Goal: Navigation & Orientation: Find specific page/section

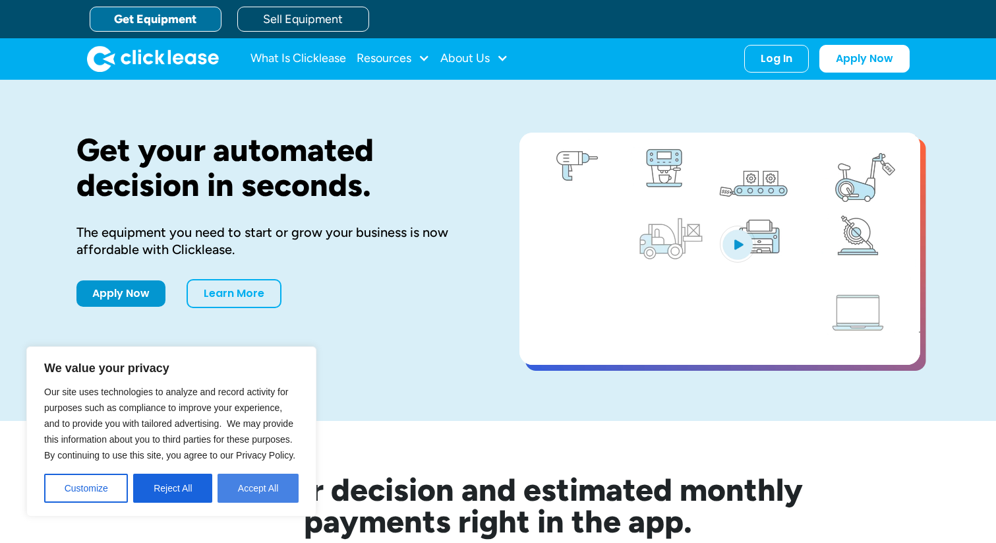
click at [251, 482] on button "Accept All" at bounding box center [258, 487] width 81 height 29
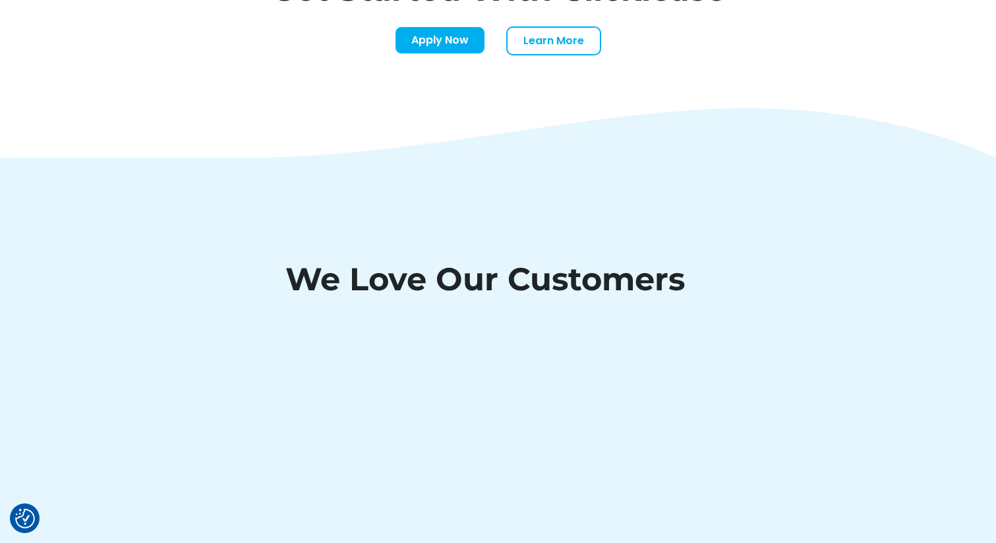
scroll to position [4595, 0]
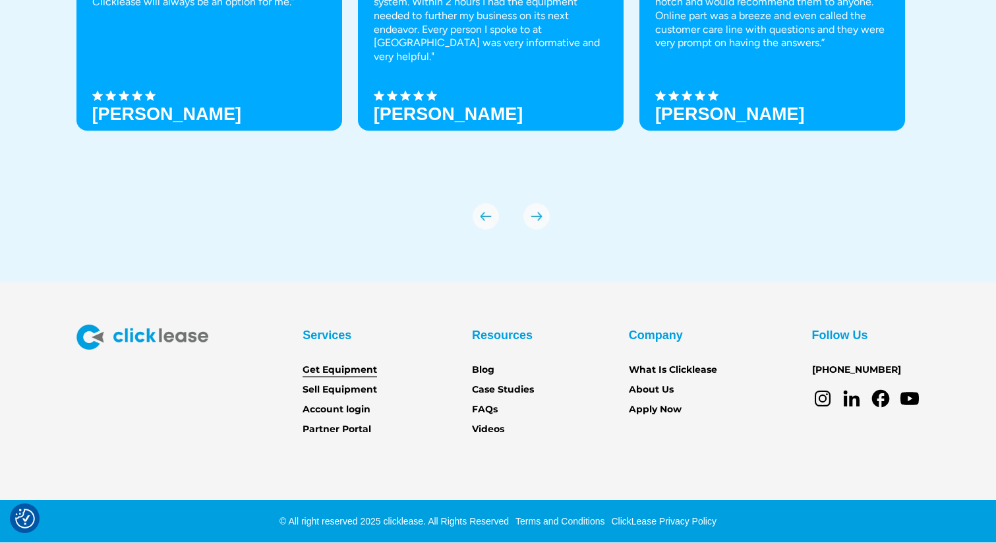
click at [345, 371] on link "Get Equipment" at bounding box center [340, 370] width 75 height 15
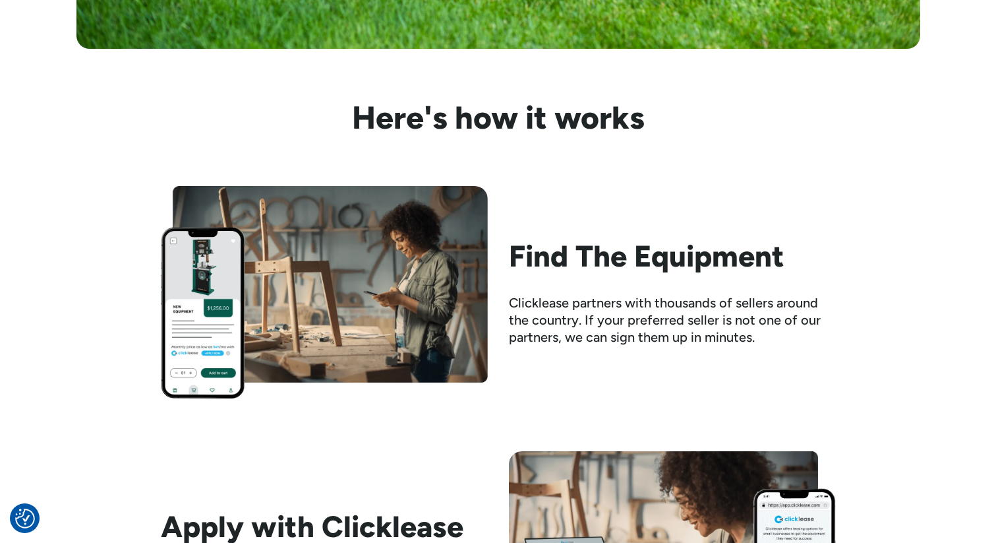
scroll to position [1180, 0]
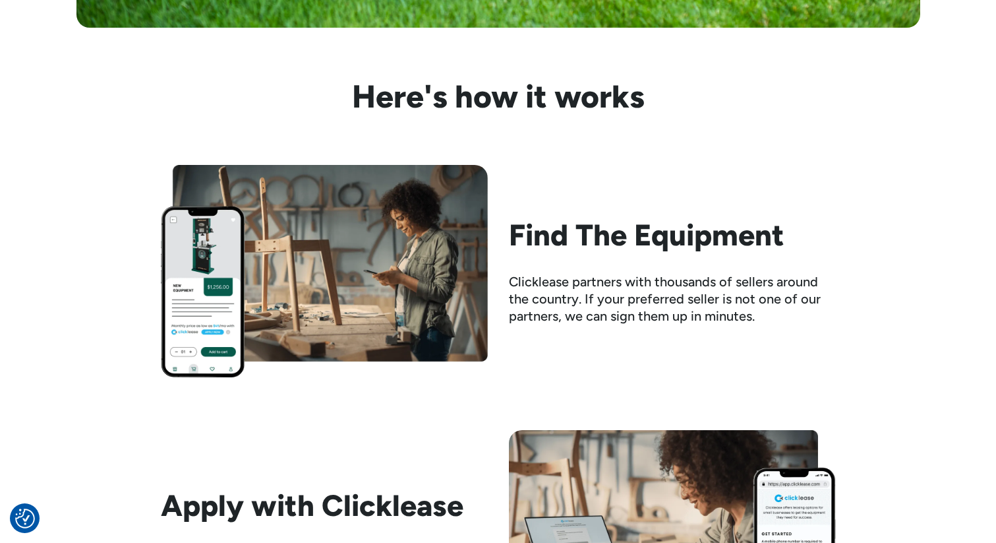
click at [357, 274] on img at bounding box center [324, 271] width 327 height 212
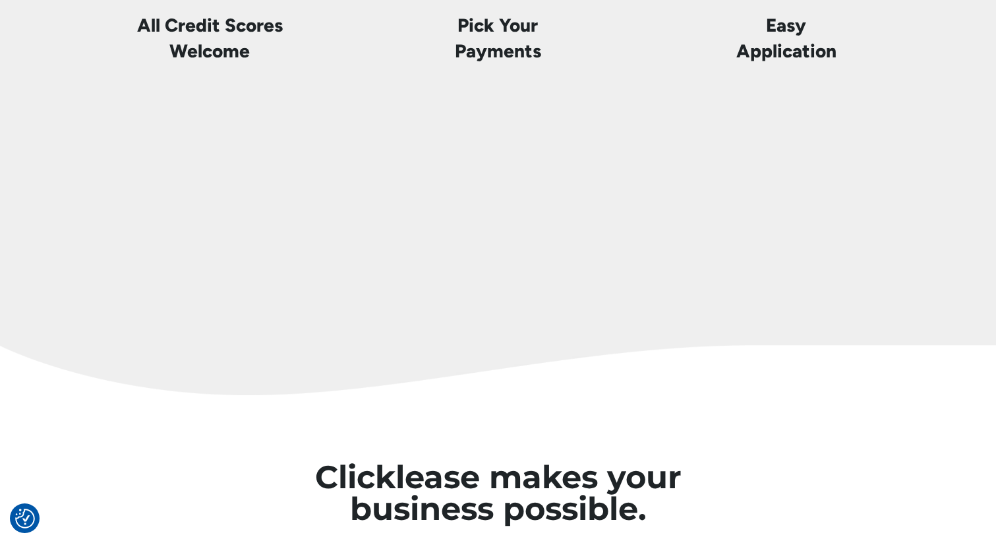
scroll to position [4595, 0]
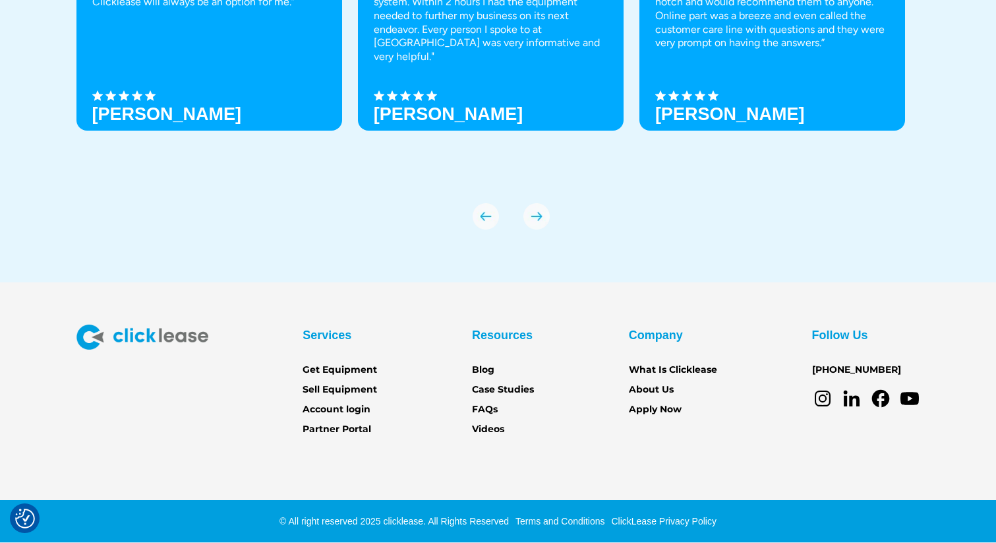
click at [853, 403] on icon at bounding box center [851, 398] width 21 height 21
